Goal: Find specific page/section: Find specific page/section

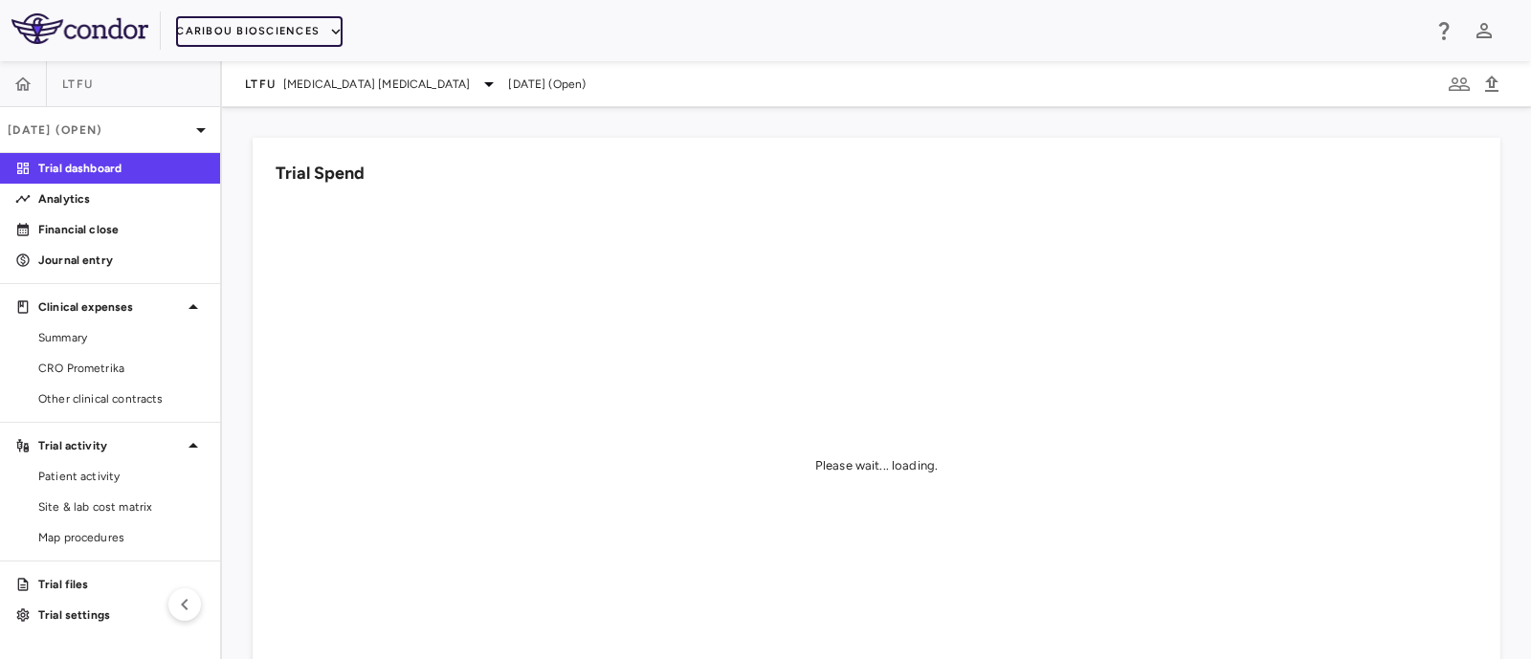
click at [316, 35] on button "Caribou Biosciences" at bounding box center [259, 31] width 166 height 31
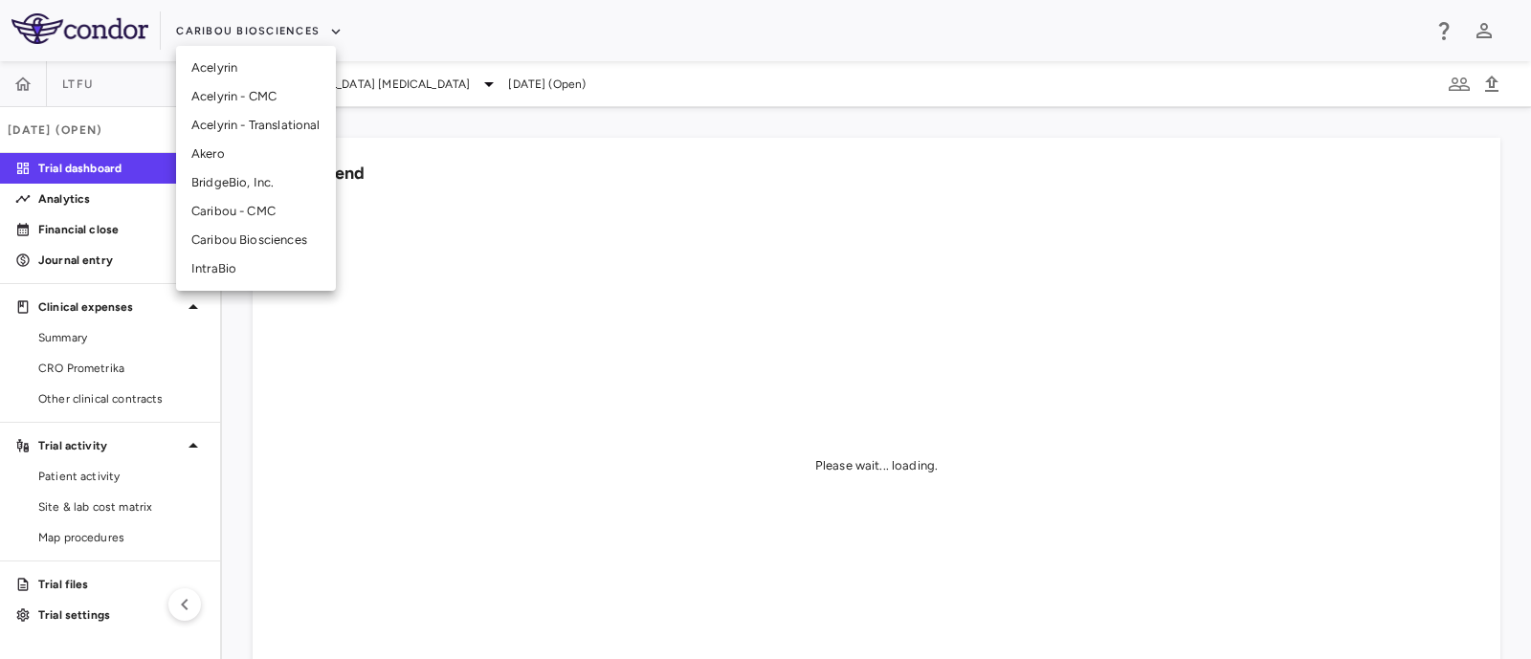
click at [237, 188] on li "BridgeBio, Inc." at bounding box center [256, 182] width 160 height 29
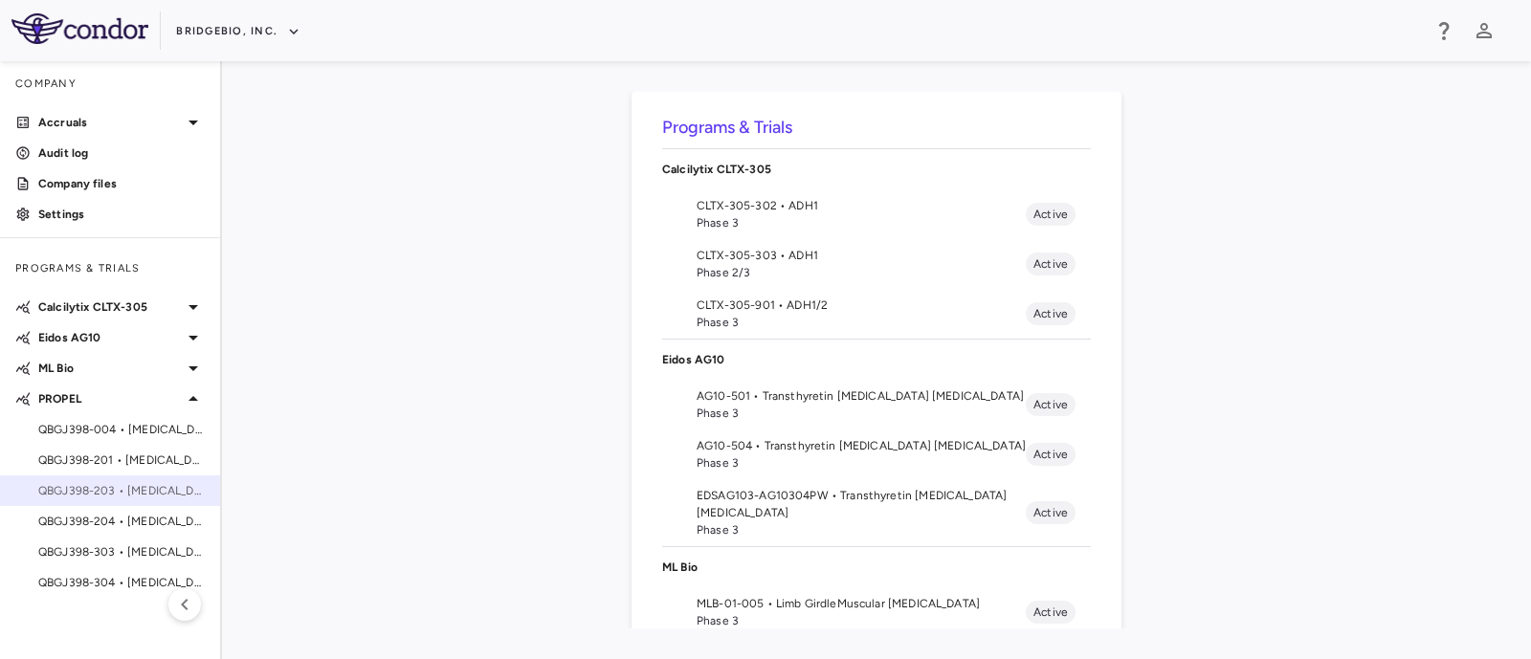
click at [138, 495] on span "QBGJ398-203 • [MEDICAL_DATA]" at bounding box center [121, 490] width 166 height 17
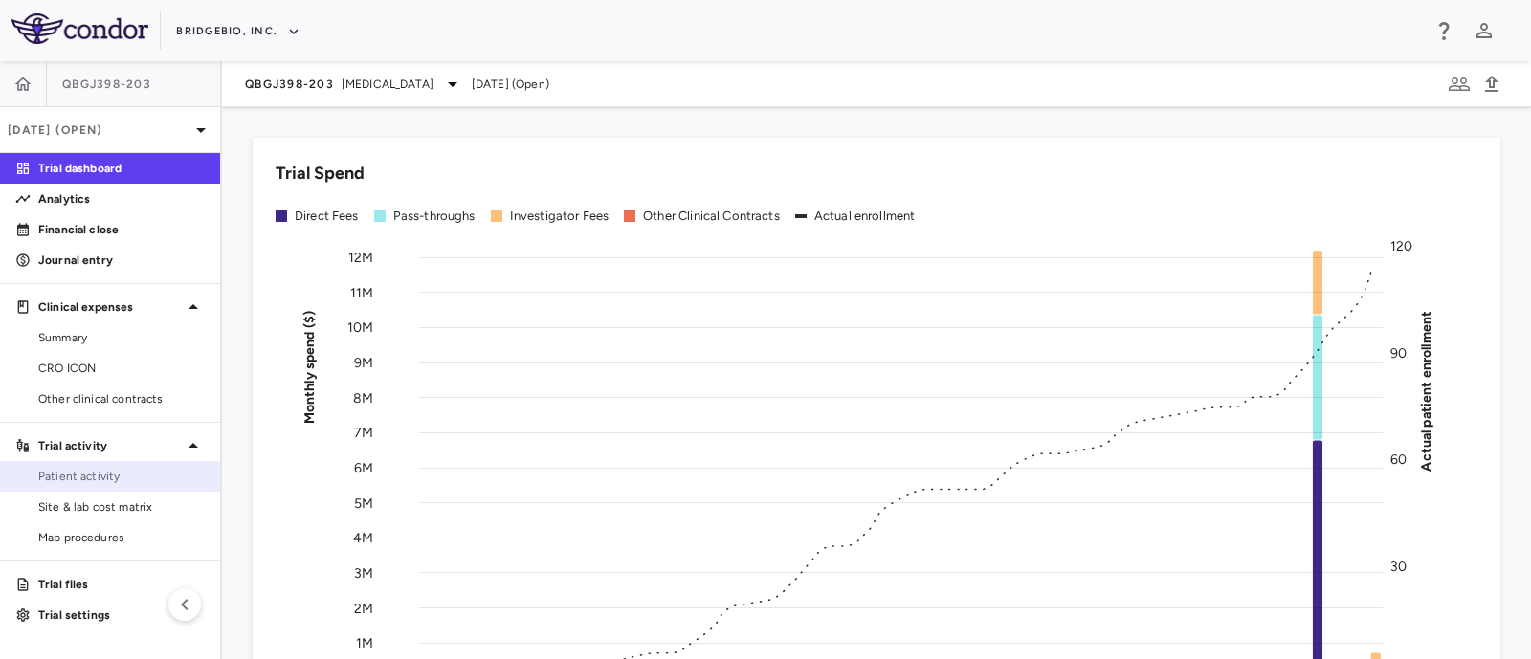
click at [69, 469] on span "Patient activity" at bounding box center [121, 476] width 166 height 17
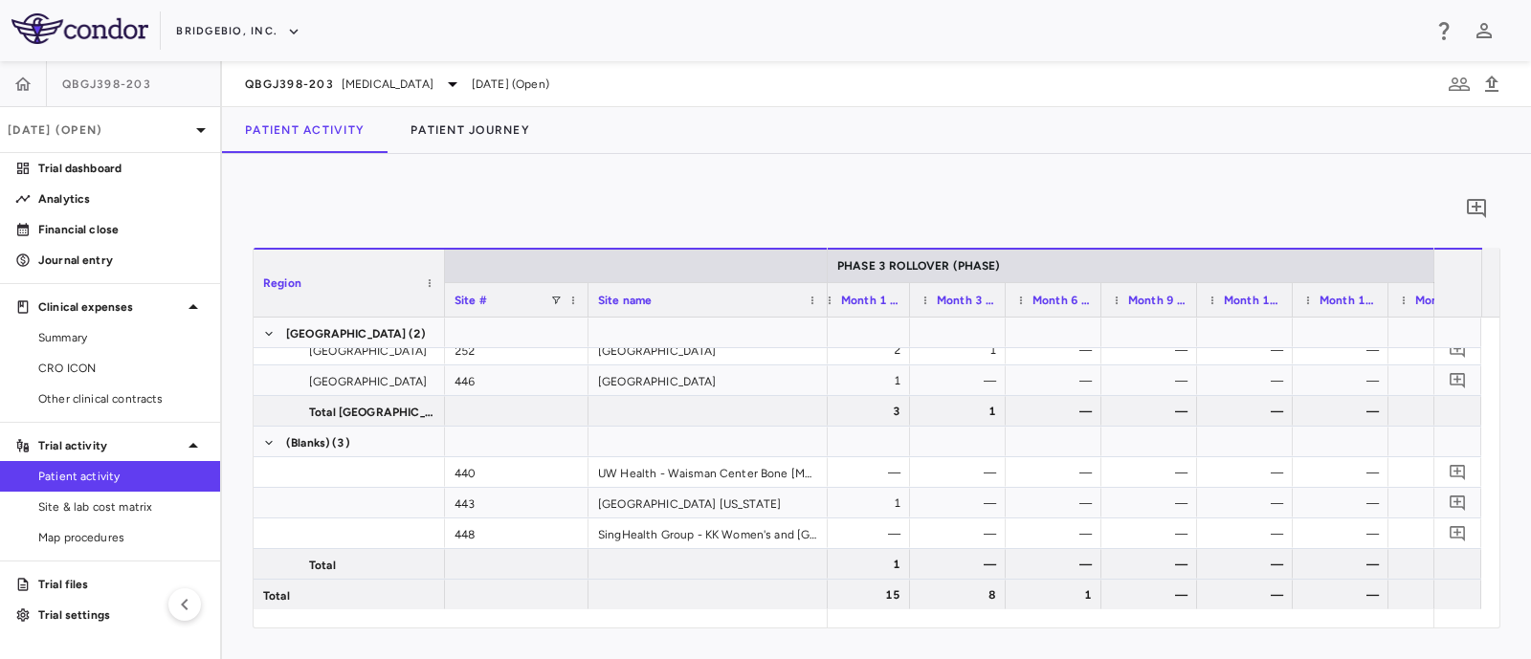
scroll to position [0, 3831]
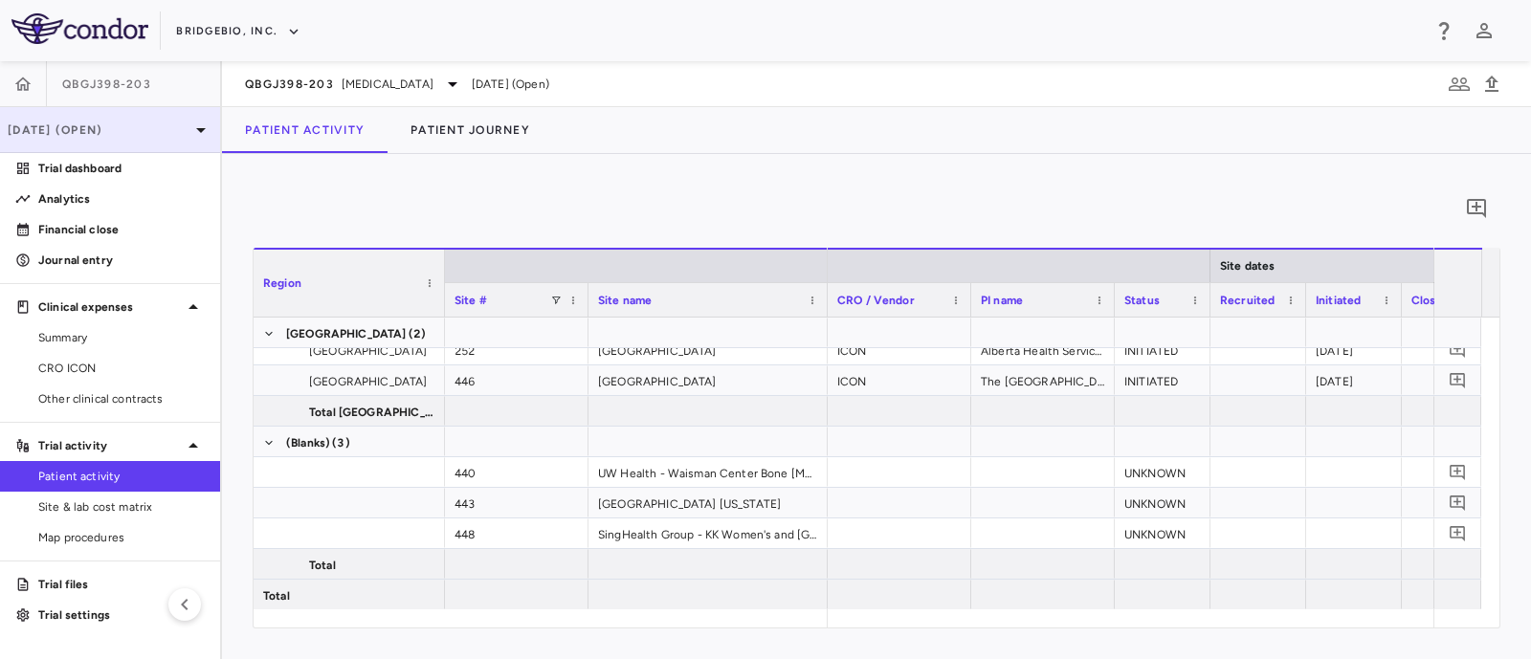
click at [165, 131] on p "[DATE] (Open)" at bounding box center [99, 130] width 182 height 17
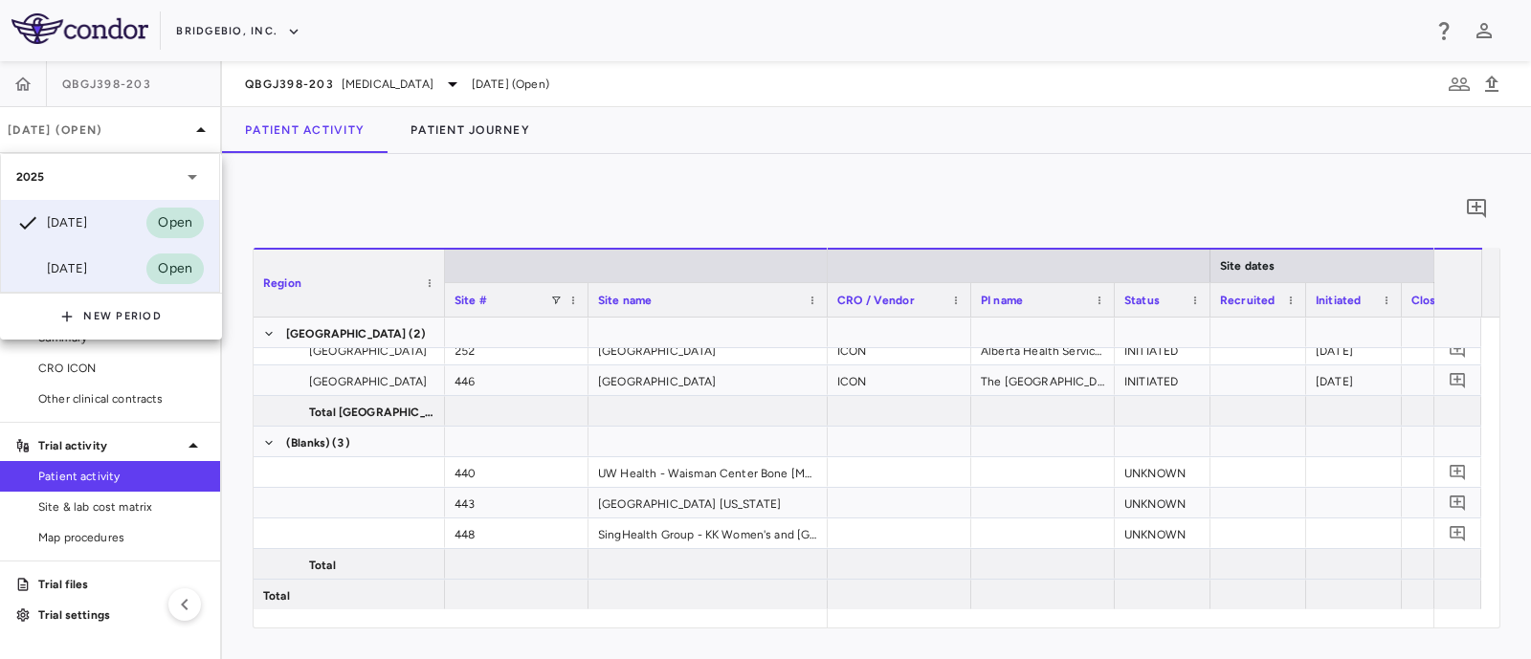
click at [78, 269] on div "[DATE]" at bounding box center [51, 268] width 71 height 23
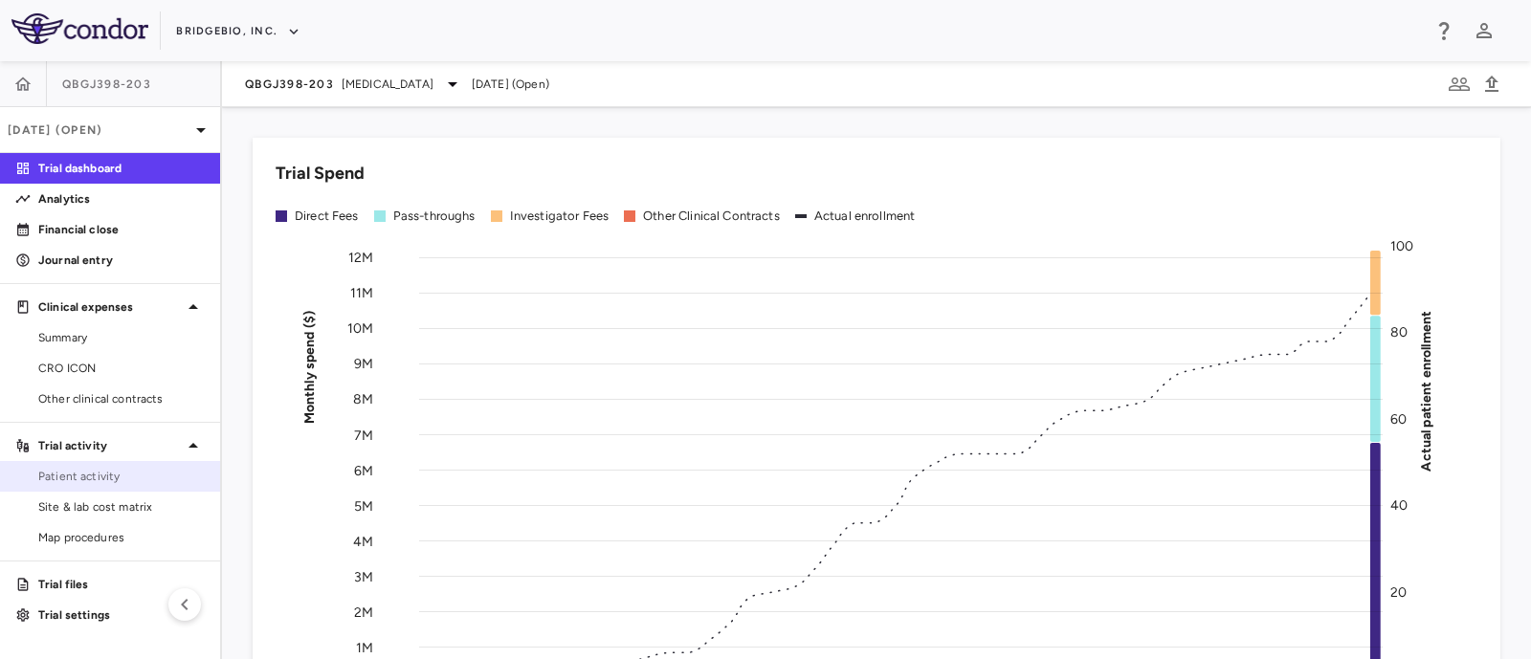
click at [100, 478] on span "Patient activity" at bounding box center [121, 476] width 166 height 17
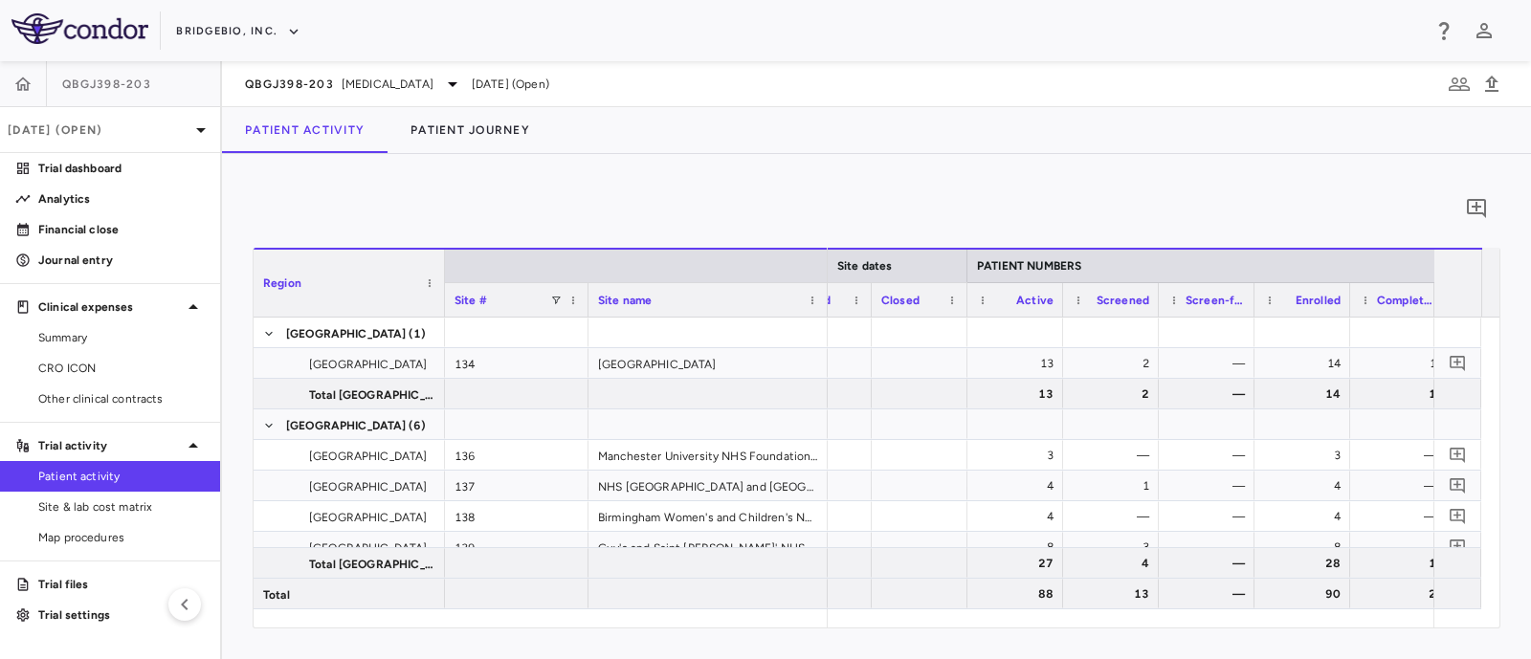
scroll to position [0, 1060]
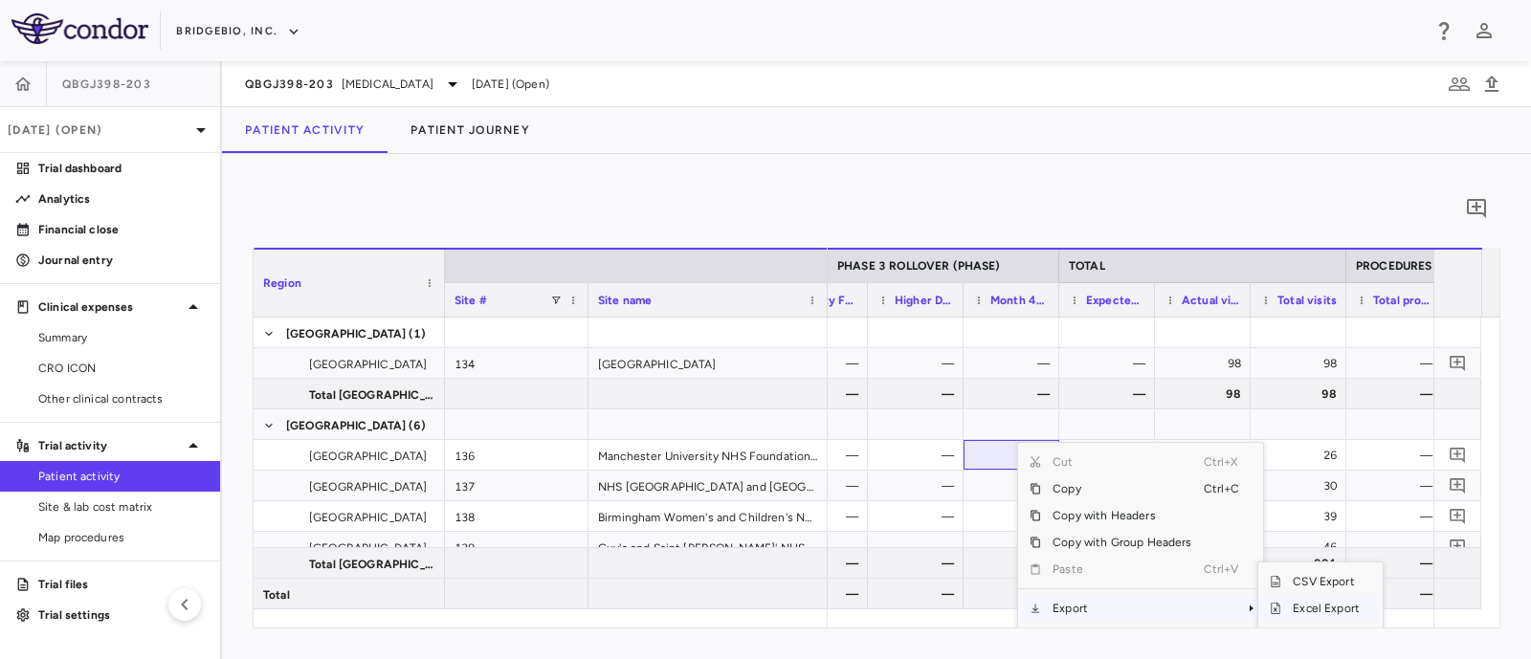
click at [1330, 613] on span "Excel Export" at bounding box center [1326, 608] width 90 height 27
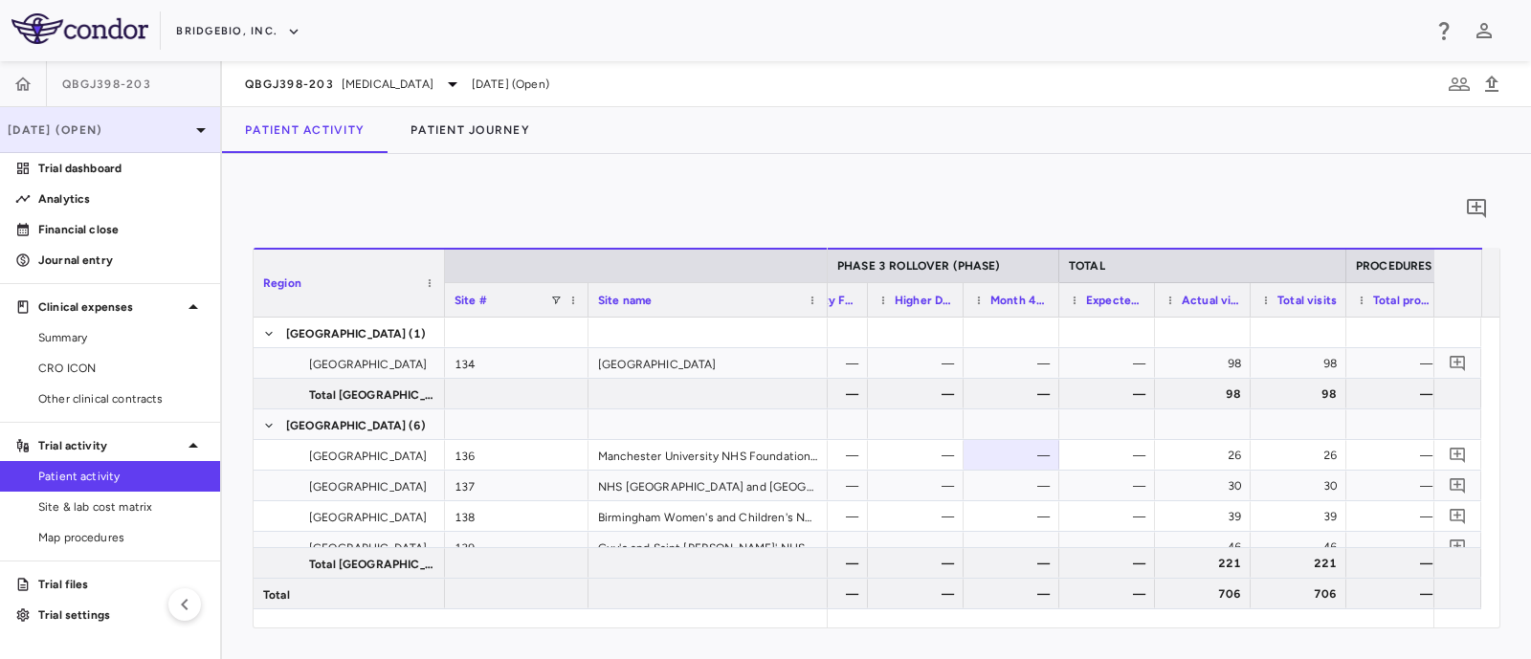
click at [190, 129] on icon at bounding box center [200, 130] width 23 height 23
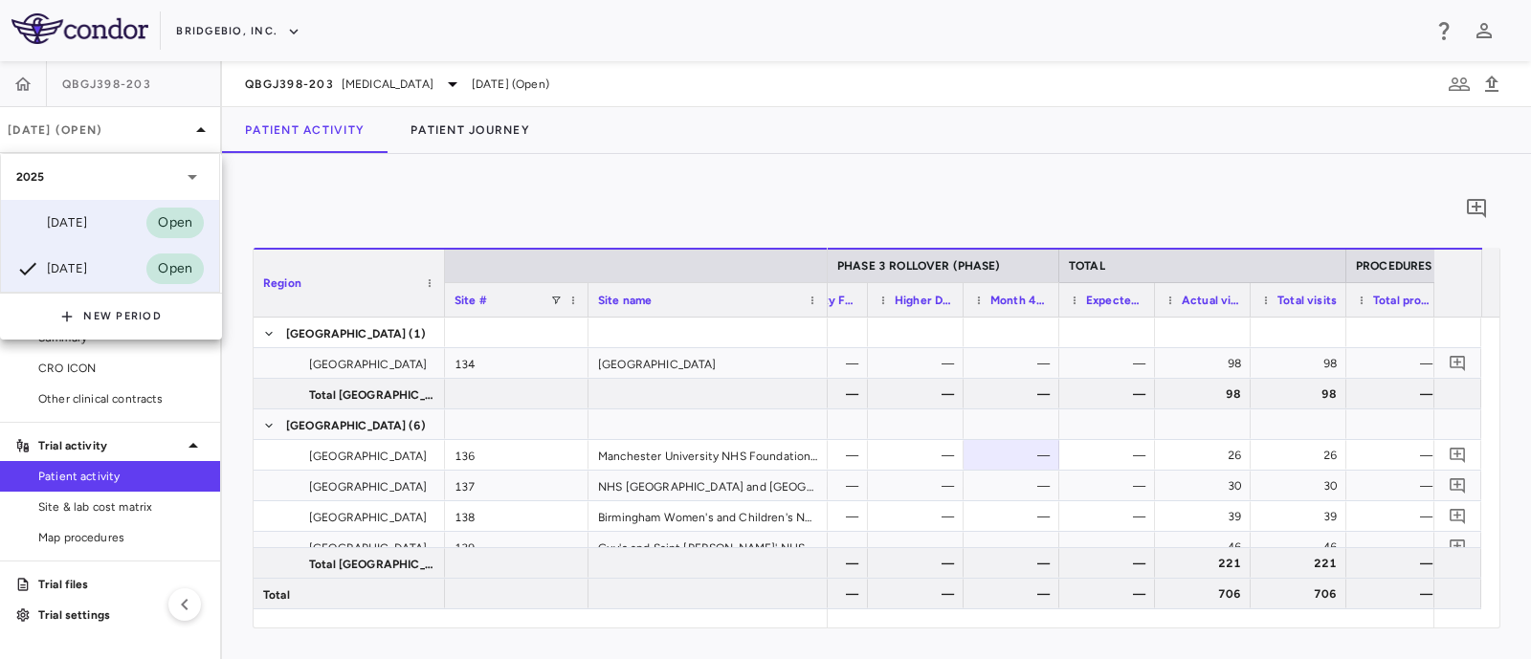
click at [66, 218] on div "[DATE]" at bounding box center [51, 222] width 71 height 23
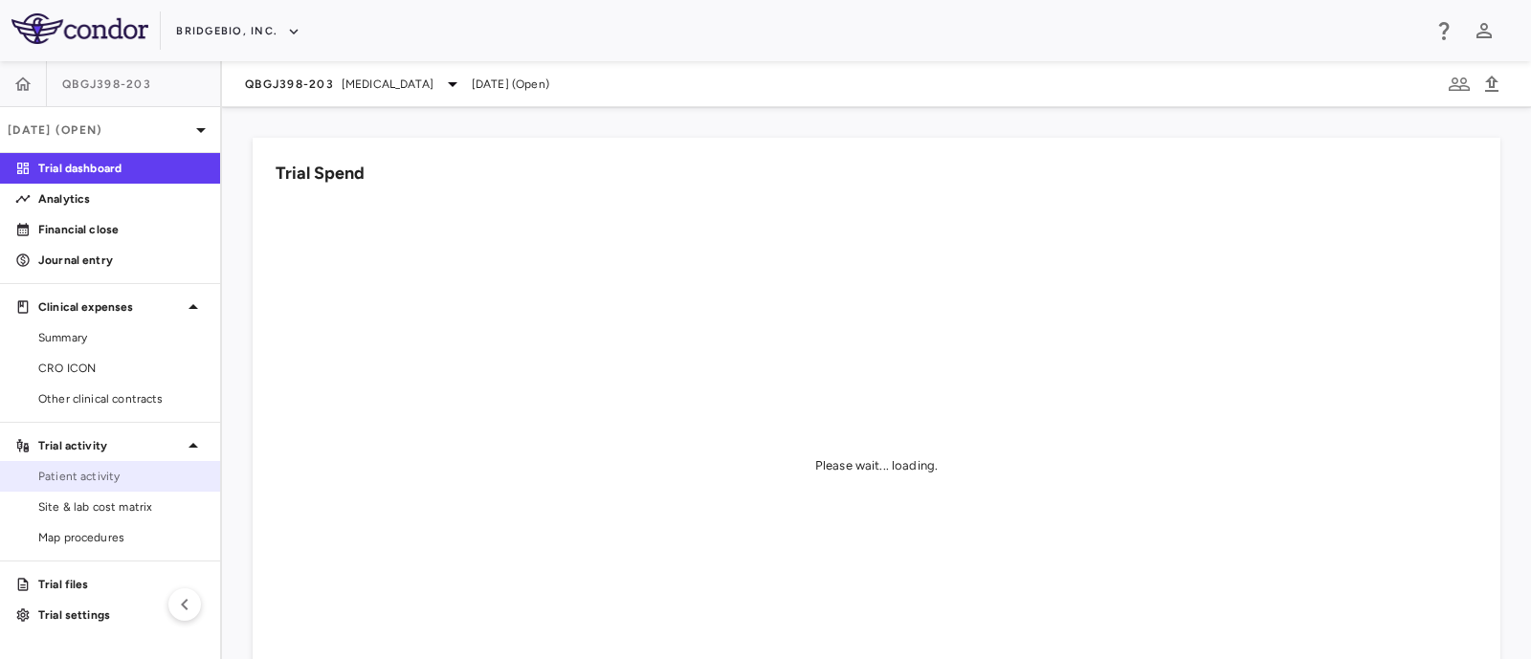
click at [76, 476] on span "Patient activity" at bounding box center [121, 476] width 166 height 17
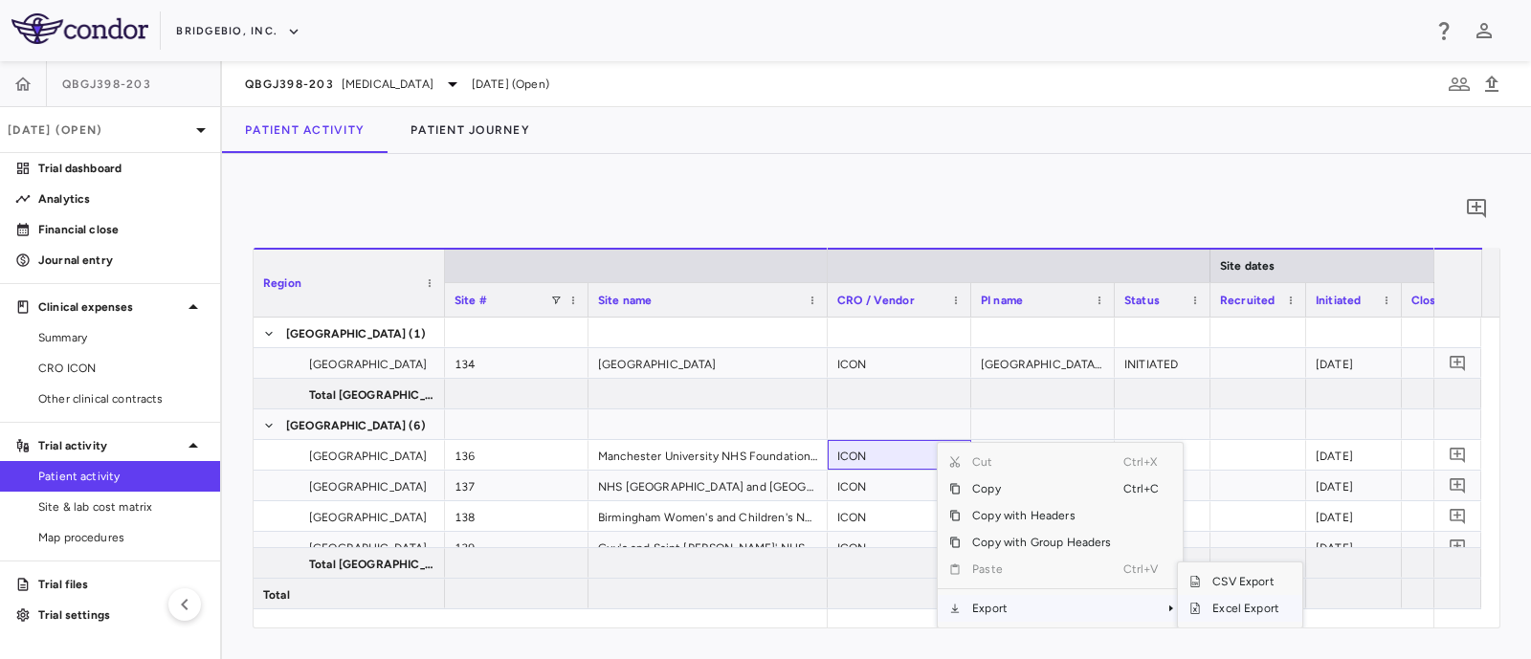
click at [1244, 607] on span "Excel Export" at bounding box center [1246, 608] width 90 height 27
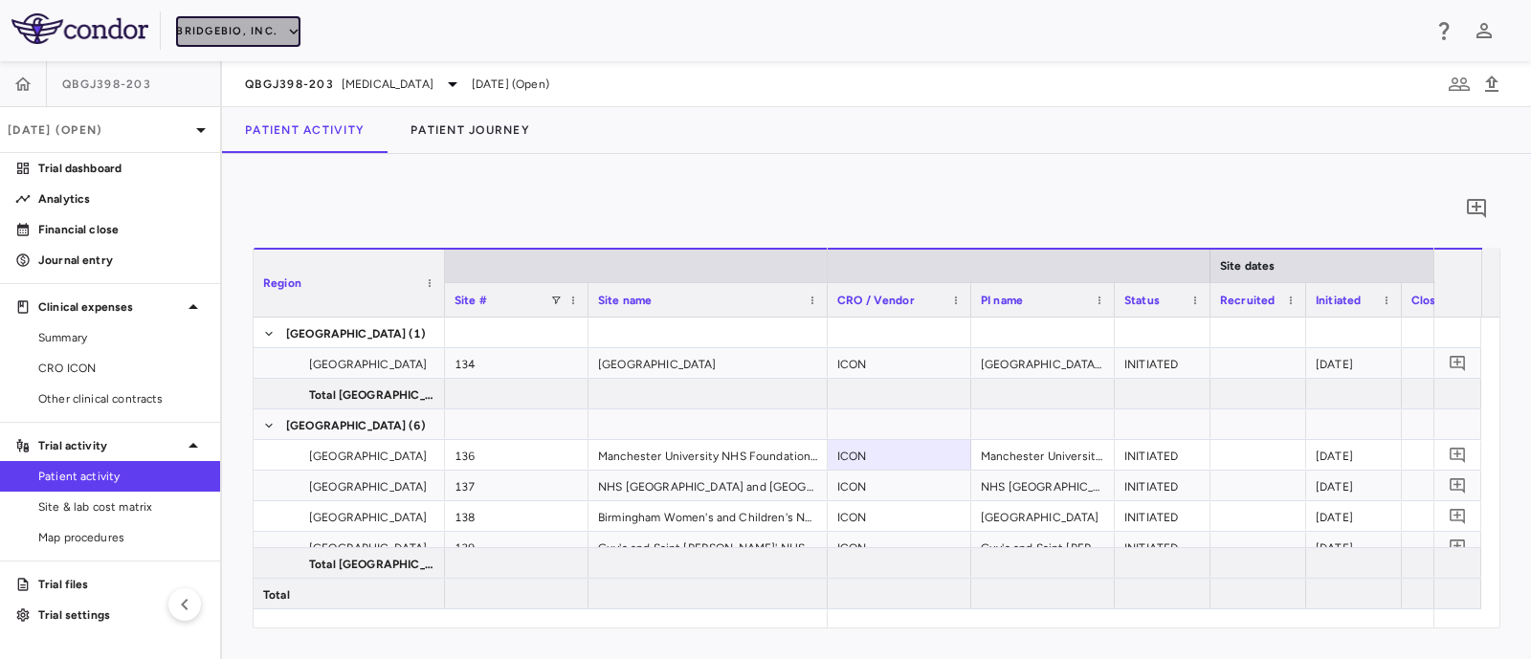
click at [261, 23] on button "BridgeBio, Inc." at bounding box center [238, 31] width 124 height 31
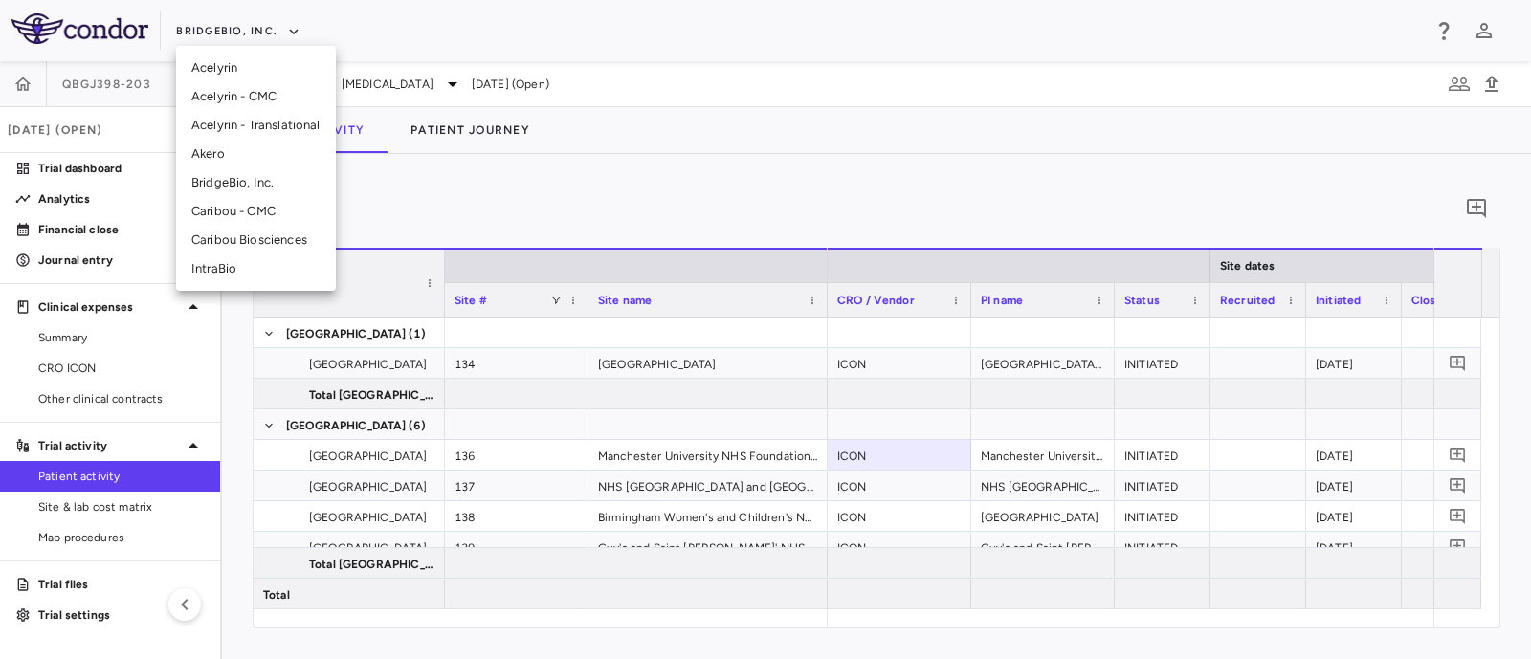
click at [230, 241] on li "Caribou Biosciences" at bounding box center [256, 240] width 160 height 29
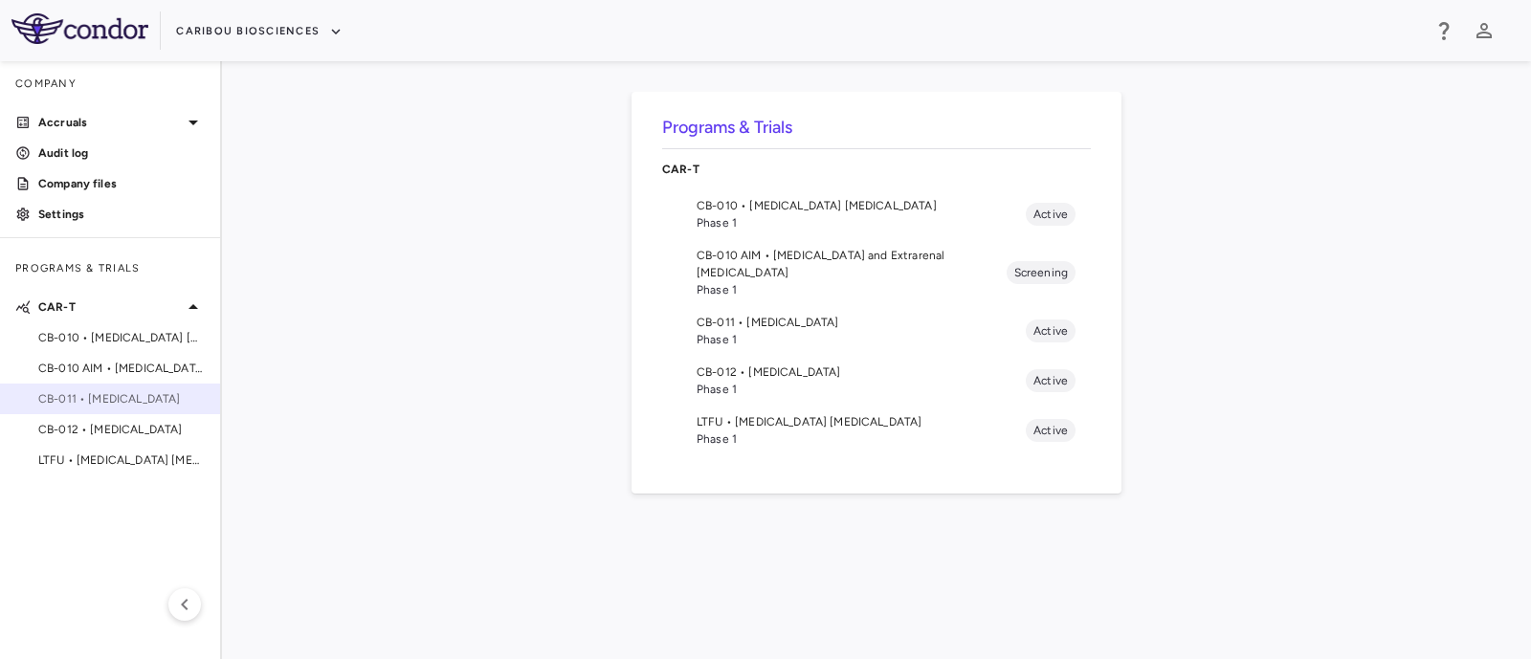
click at [102, 399] on span "CB-011 • [MEDICAL_DATA]" at bounding box center [121, 398] width 166 height 17
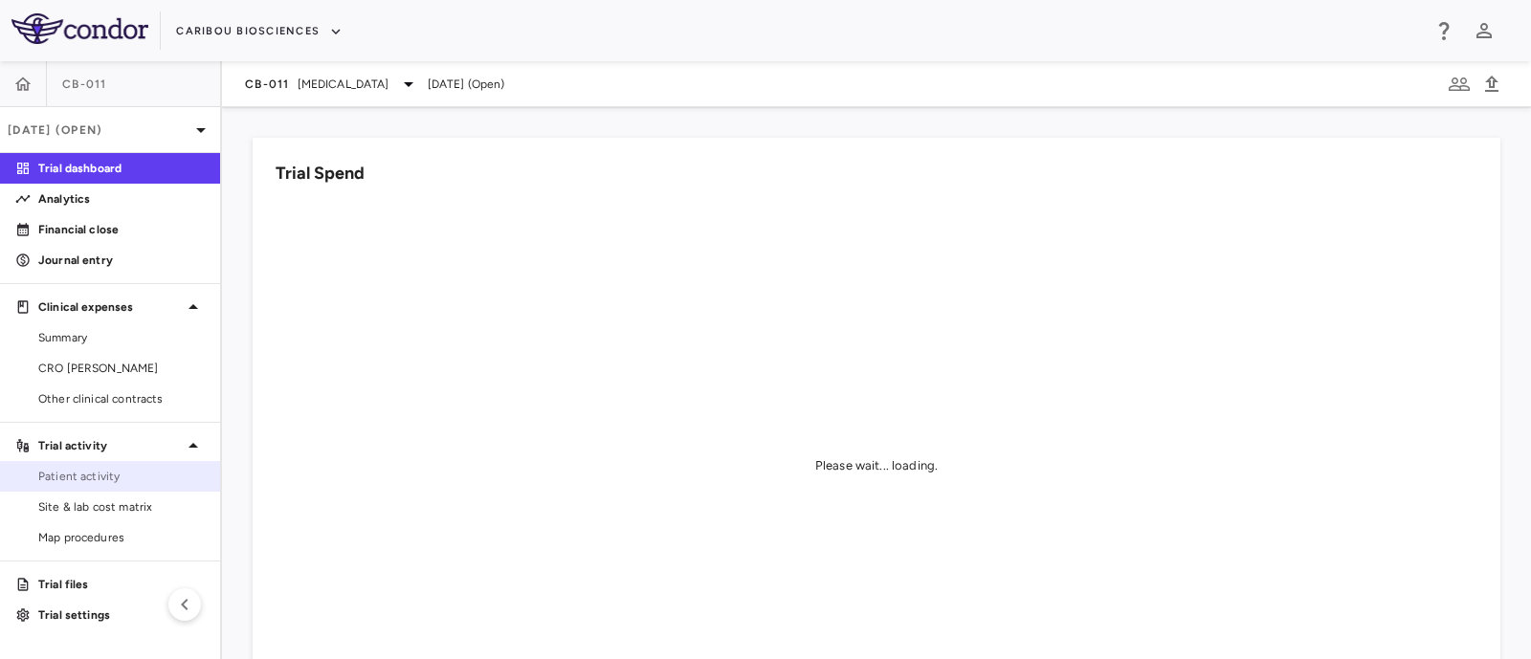
click at [63, 476] on span "Patient activity" at bounding box center [121, 476] width 166 height 17
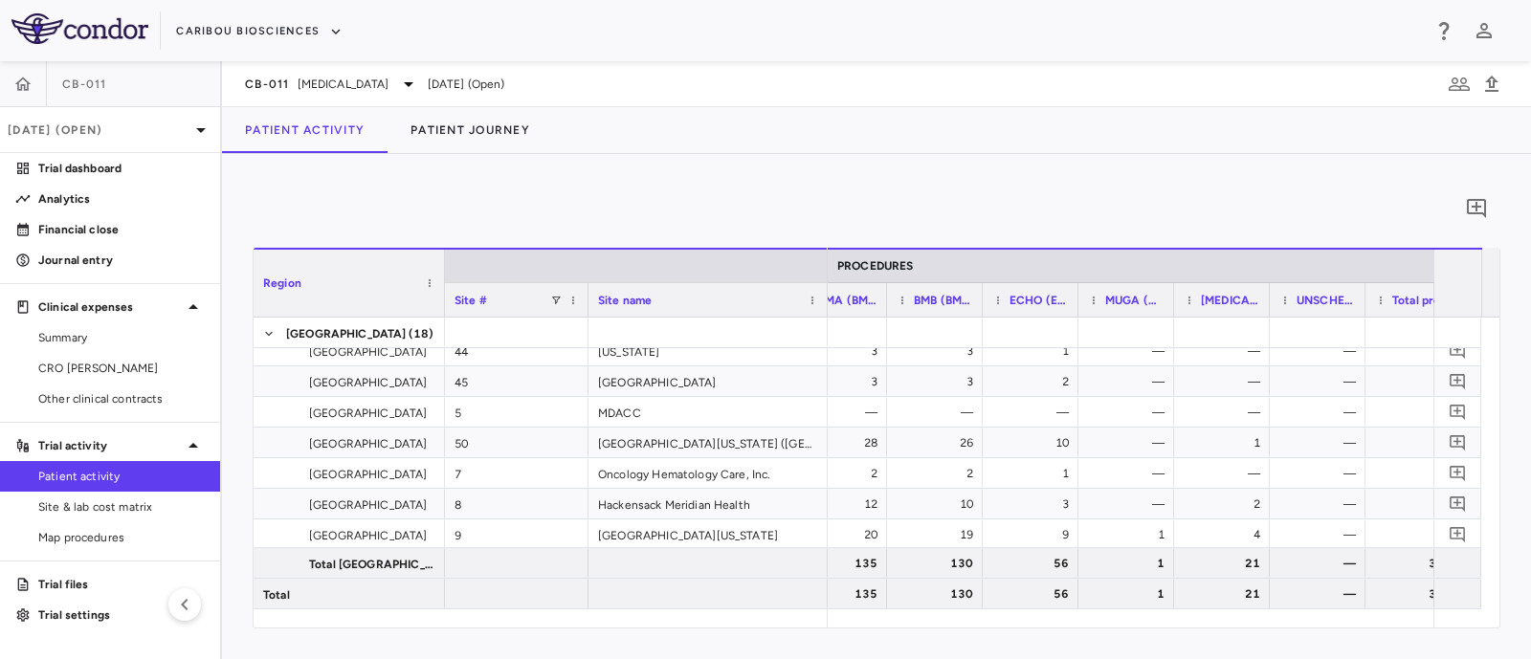
scroll to position [0, 5230]
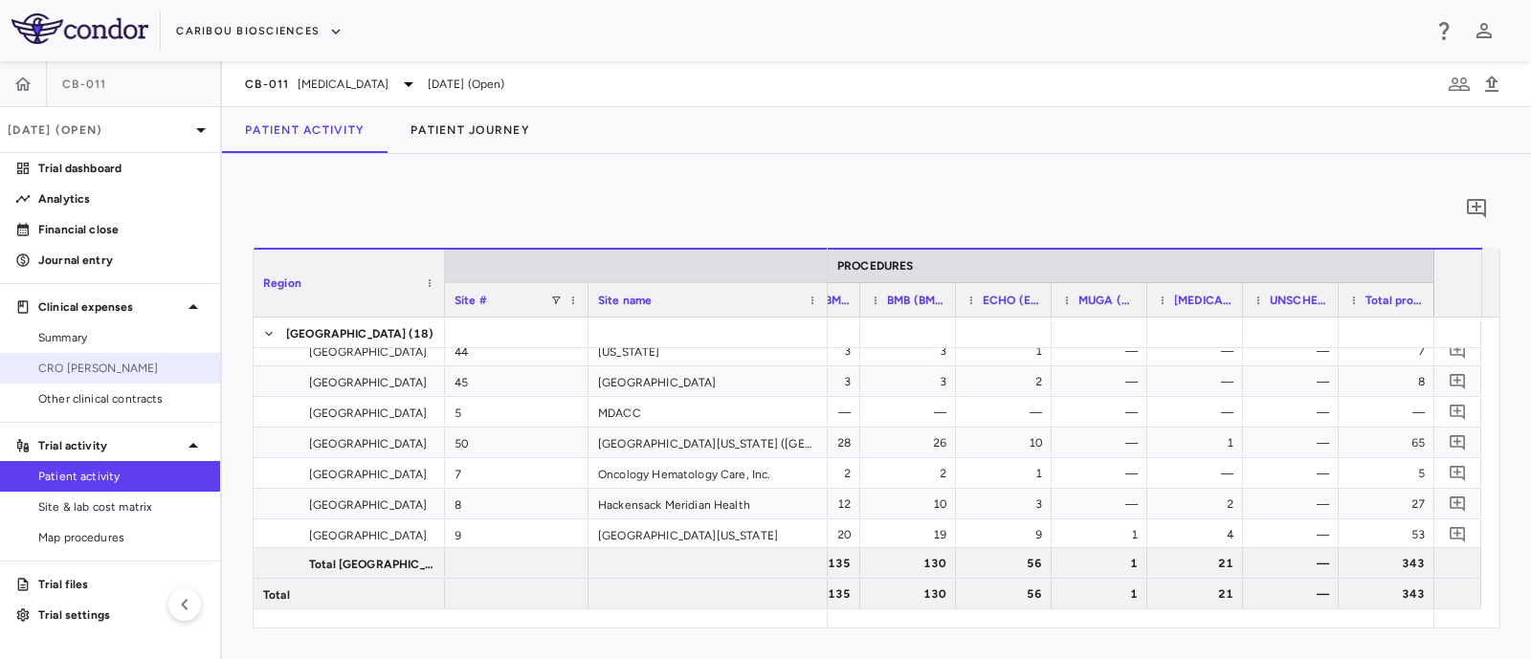
click at [81, 371] on span "CRO [PERSON_NAME]" at bounding box center [121, 368] width 166 height 17
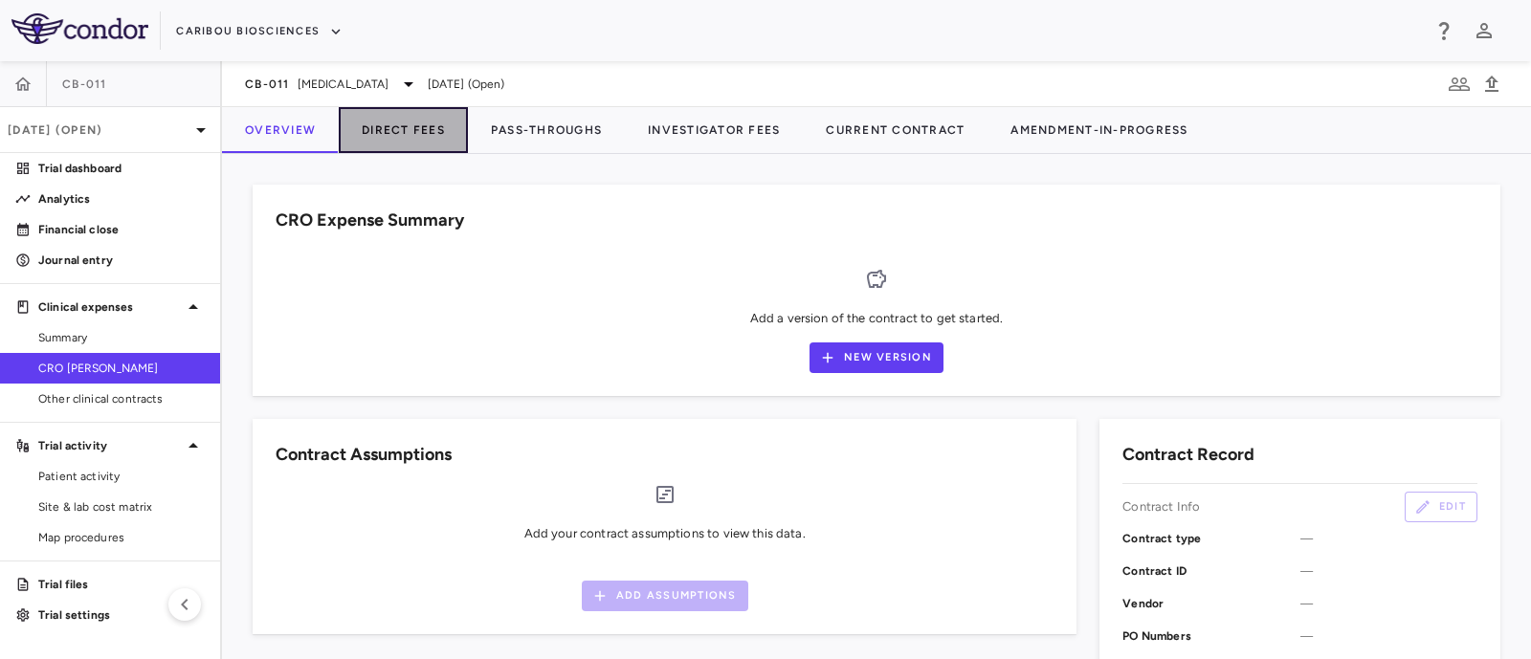
click at [431, 122] on button "Direct Fees" at bounding box center [403, 130] width 129 height 46
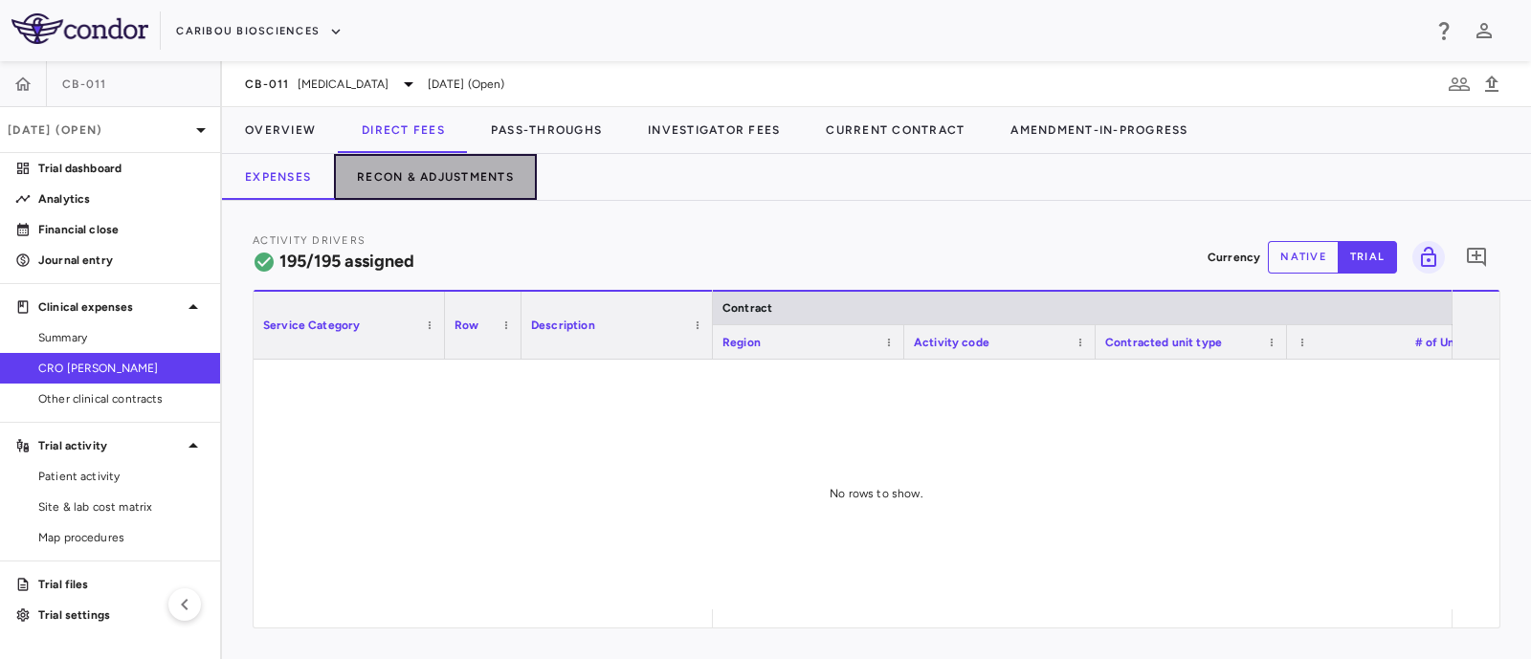
click at [476, 179] on button "Recon & Adjustments" at bounding box center [435, 177] width 203 height 46
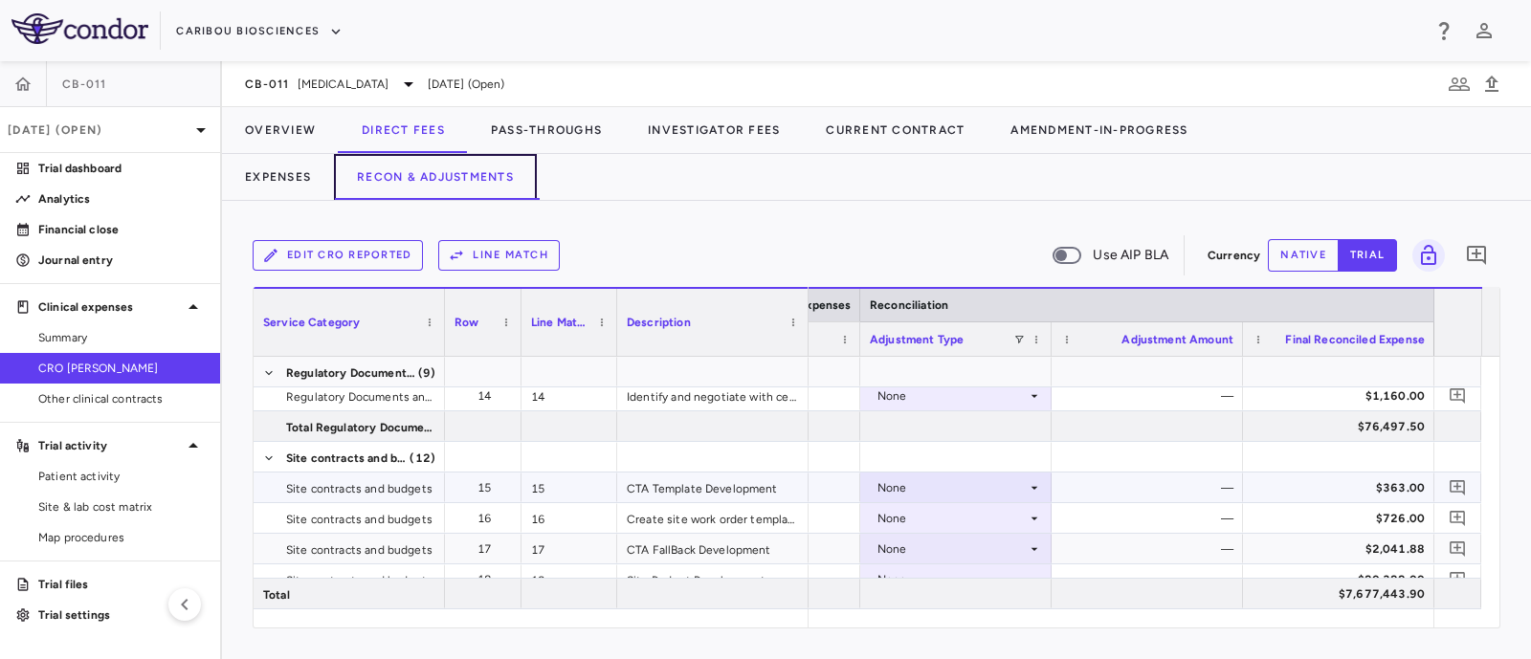
scroll to position [666, 0]
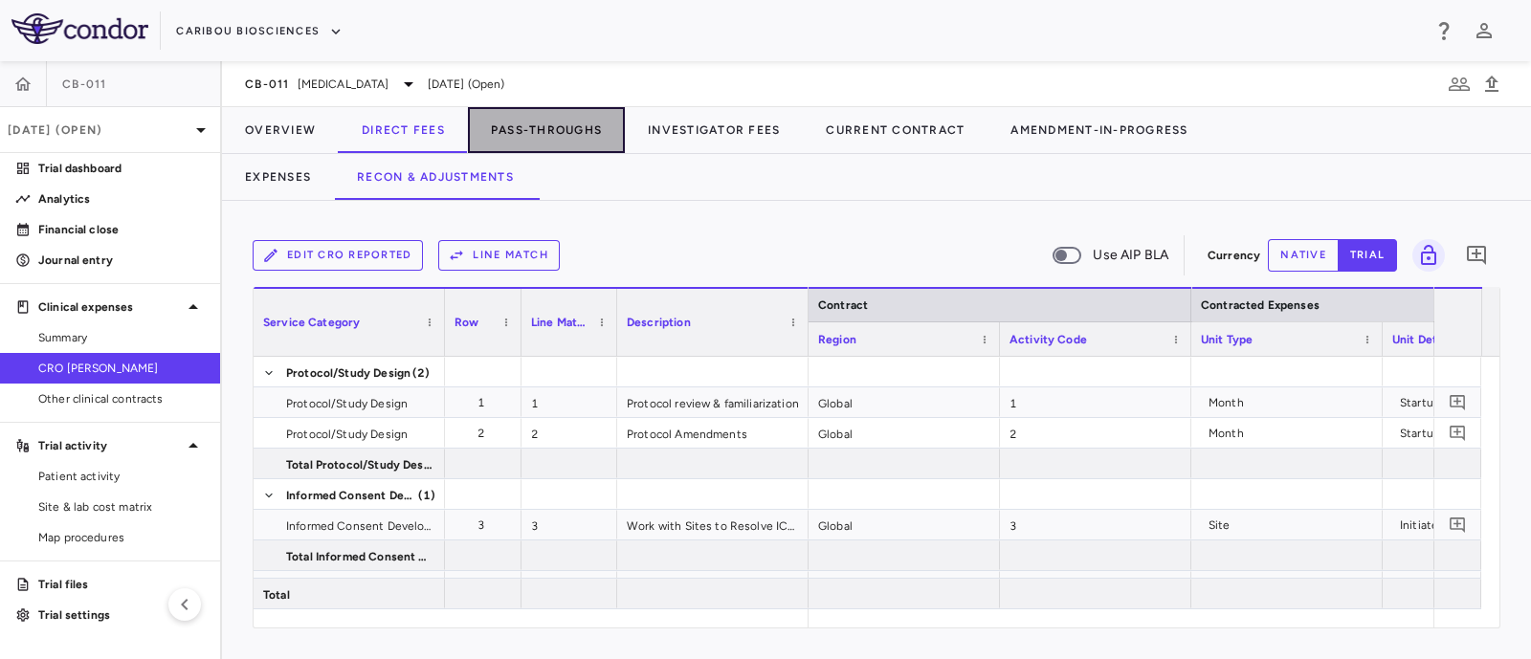
click at [539, 128] on button "Pass-Throughs" at bounding box center [546, 130] width 157 height 46
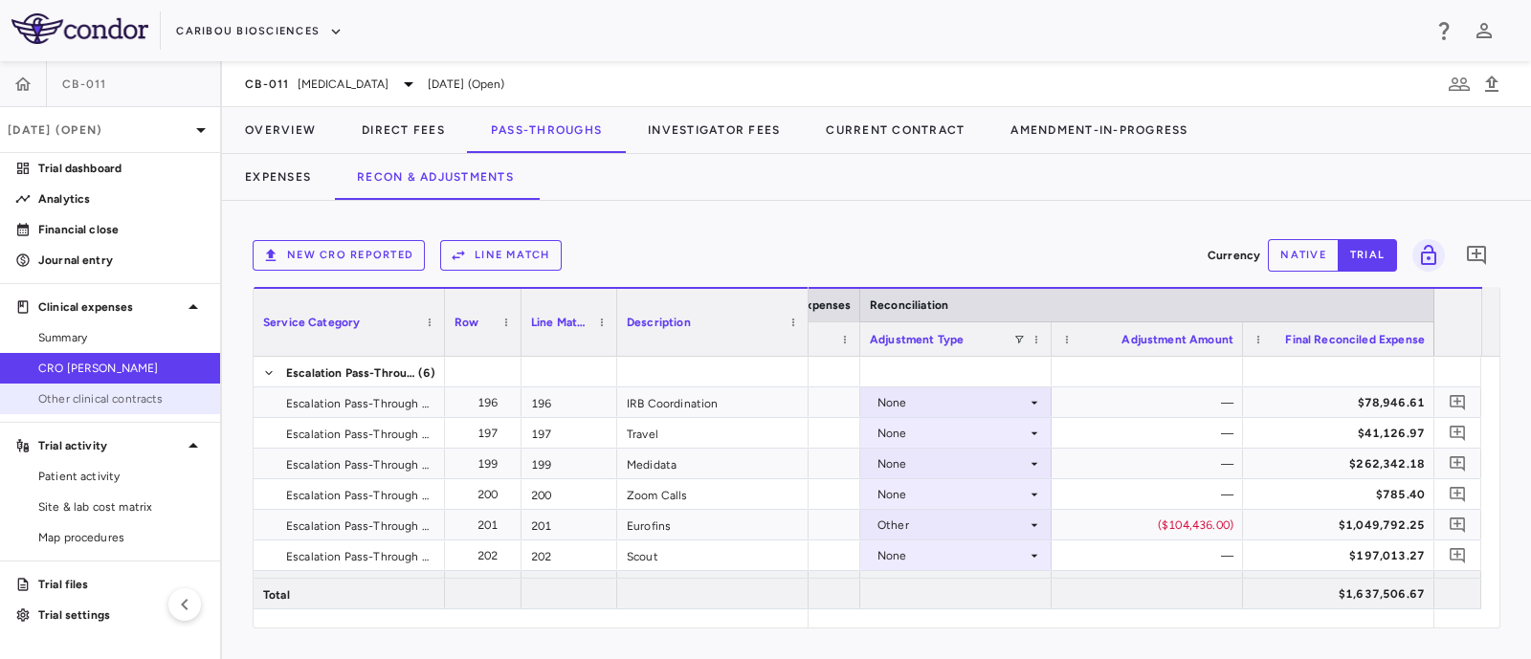
click at [105, 409] on link "Other clinical contracts" at bounding box center [110, 399] width 220 height 29
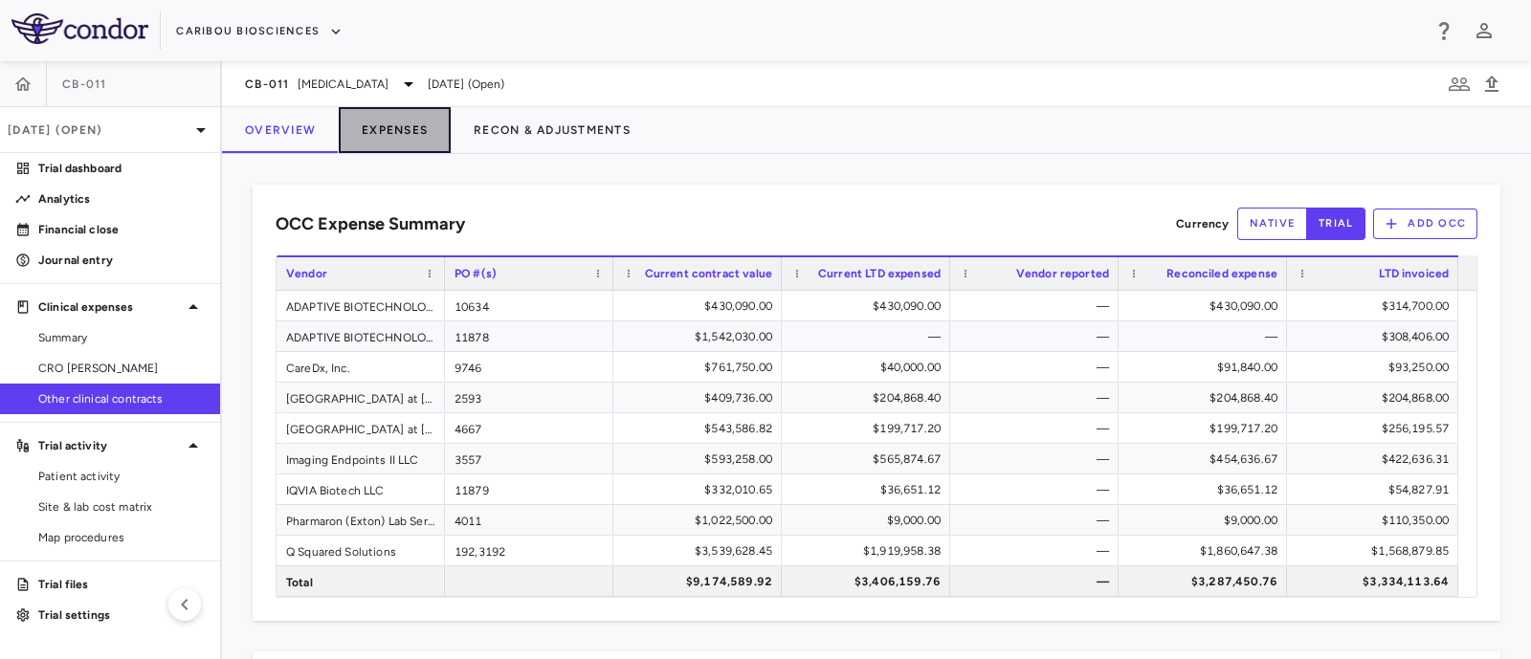
click at [386, 132] on button "Expenses" at bounding box center [395, 130] width 112 height 46
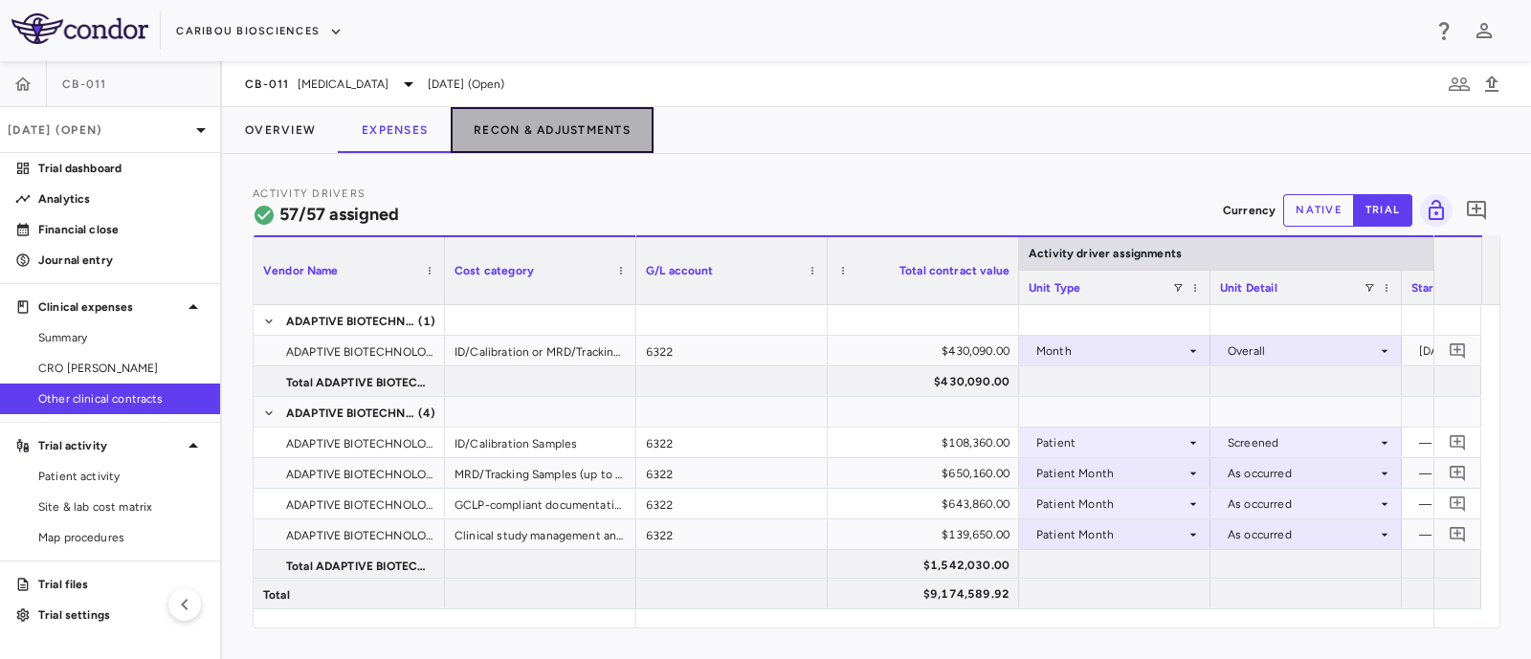
click at [570, 130] on button "Recon & Adjustments" at bounding box center [552, 130] width 203 height 46
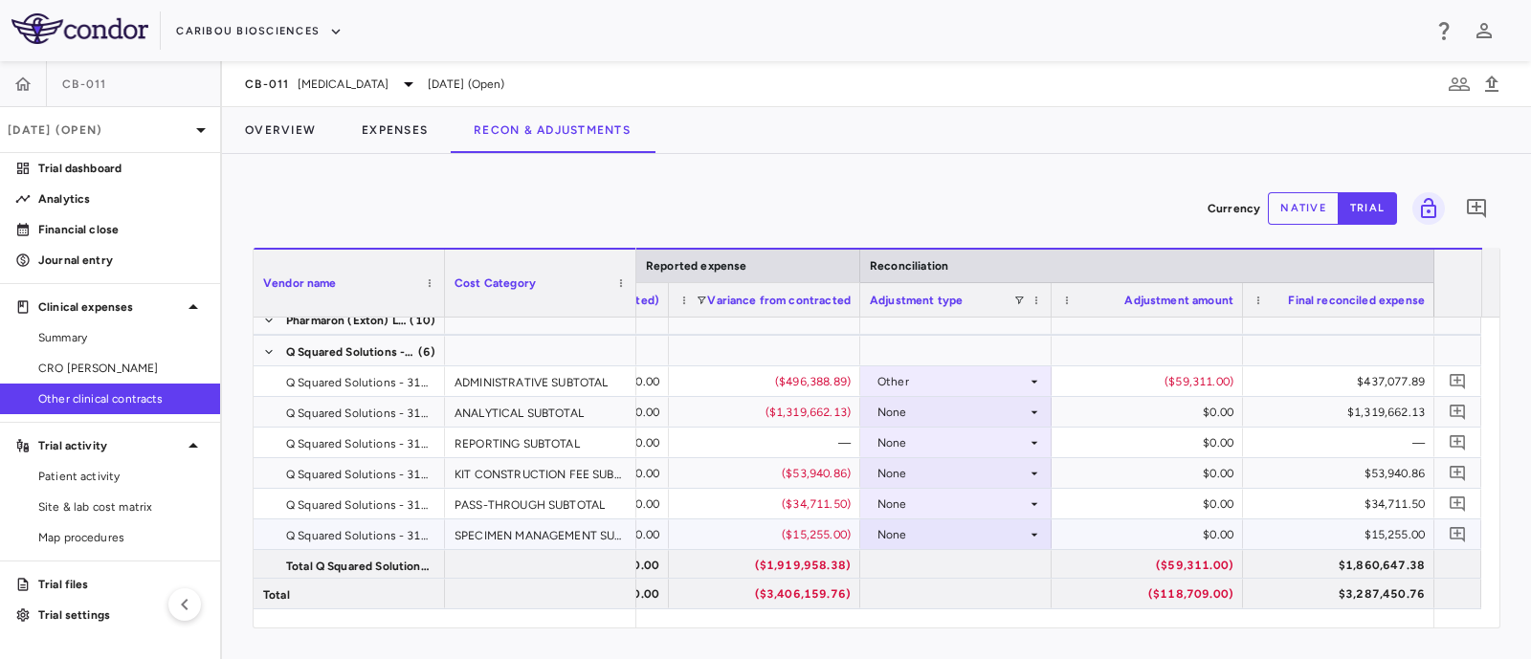
scroll to position [1901, 0]
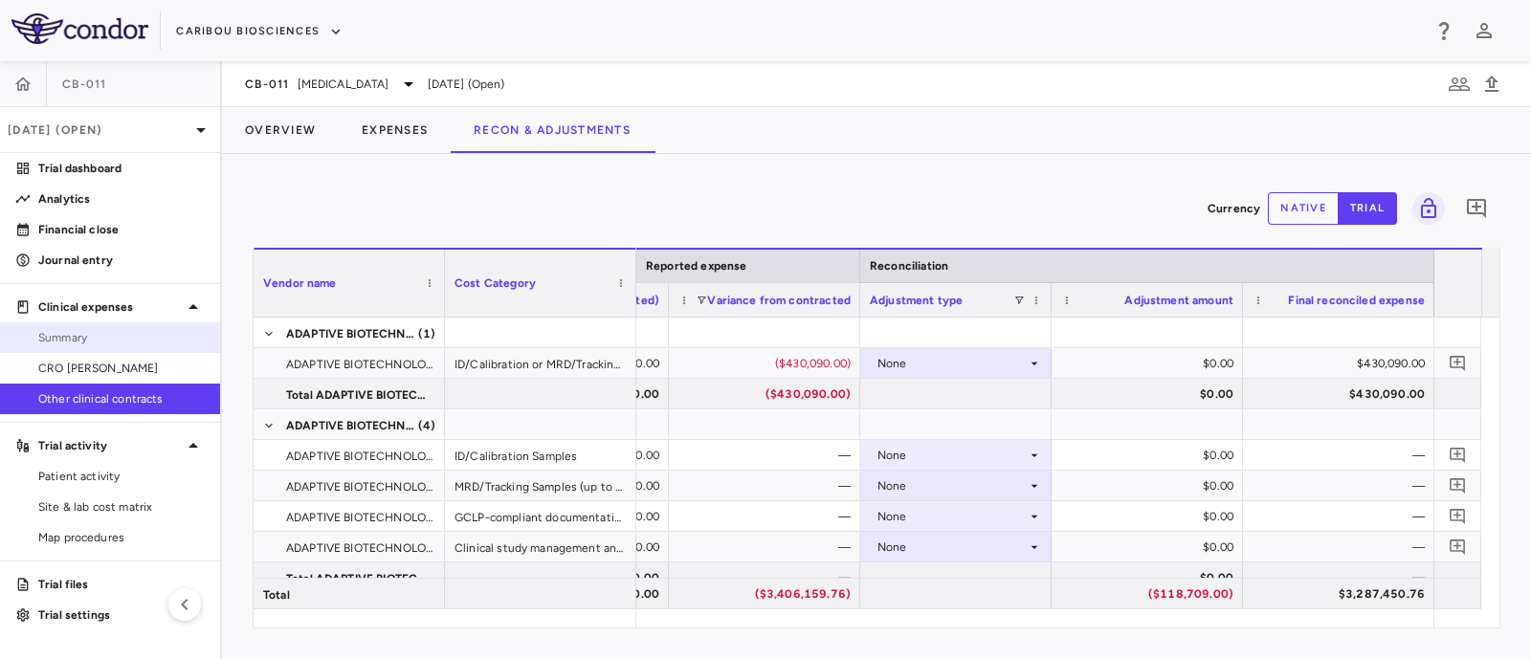
click at [80, 336] on span "Summary" at bounding box center [121, 337] width 166 height 17
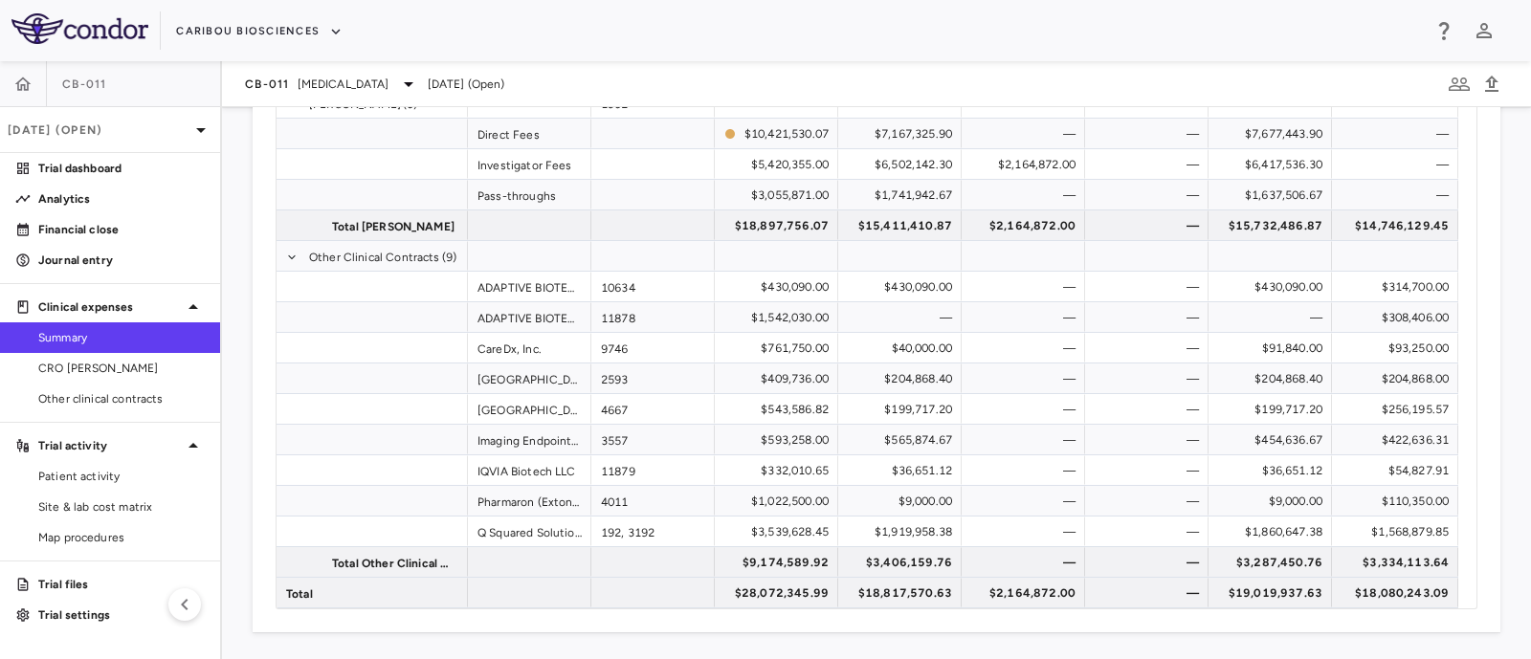
scroll to position [154, 0]
